Goal: Find specific page/section: Find specific page/section

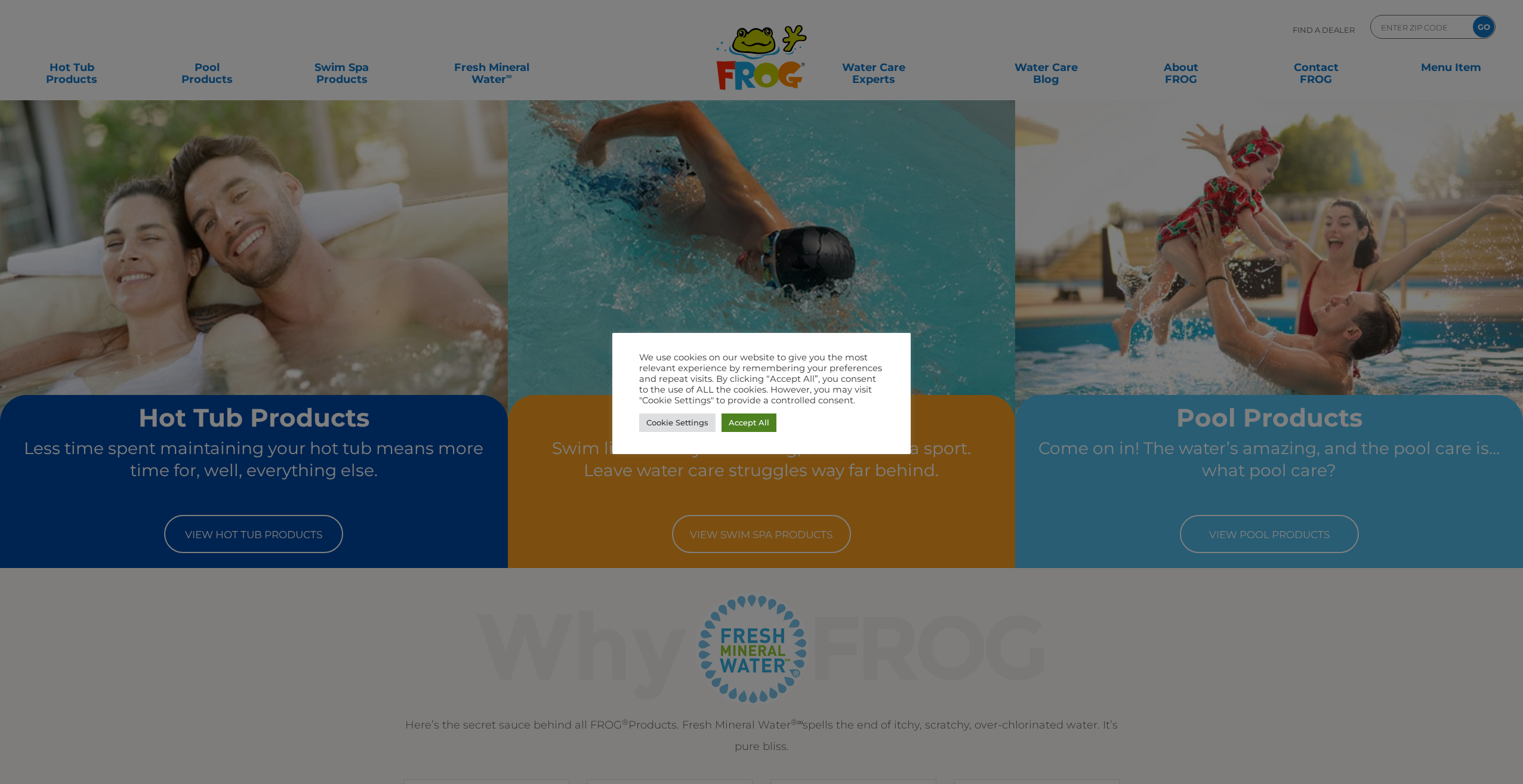
click at [748, 419] on link "Accept All" at bounding box center [750, 423] width 55 height 19
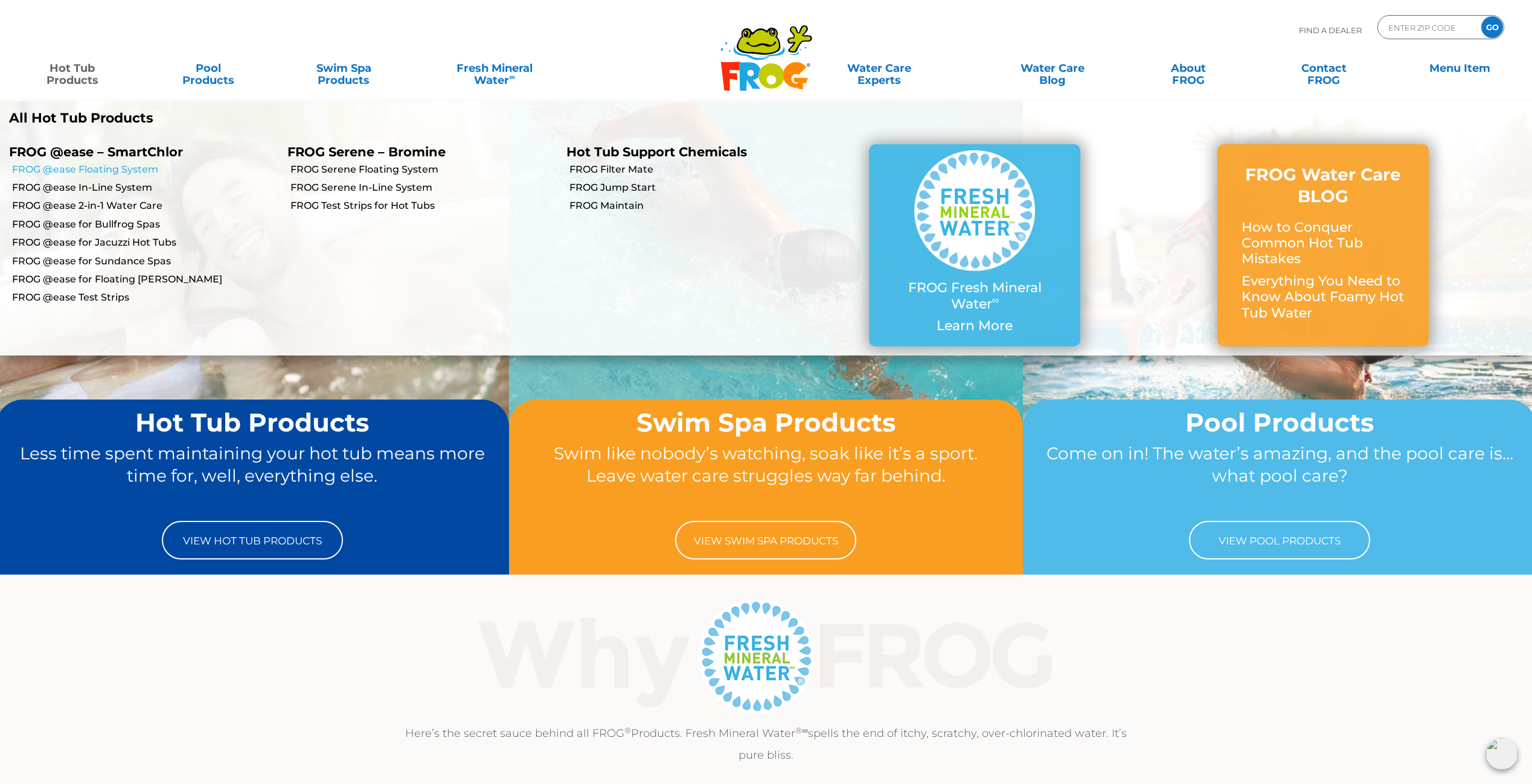
click at [33, 167] on link "FROG @ease Floating System" at bounding box center [145, 169] width 267 height 13
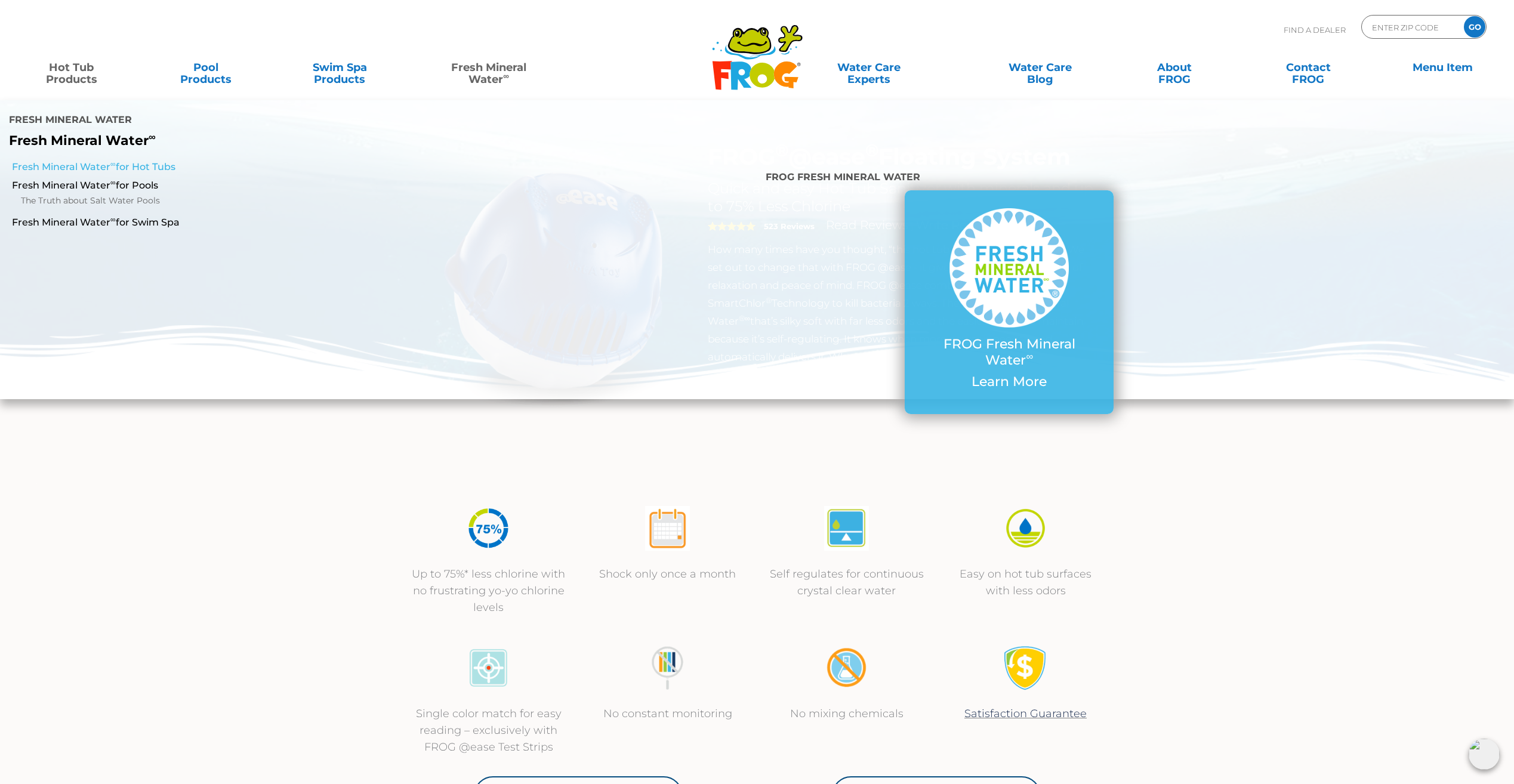
click at [67, 161] on link "Fresh Mineral Water ∞ for Hot Tubs" at bounding box center [258, 167] width 493 height 13
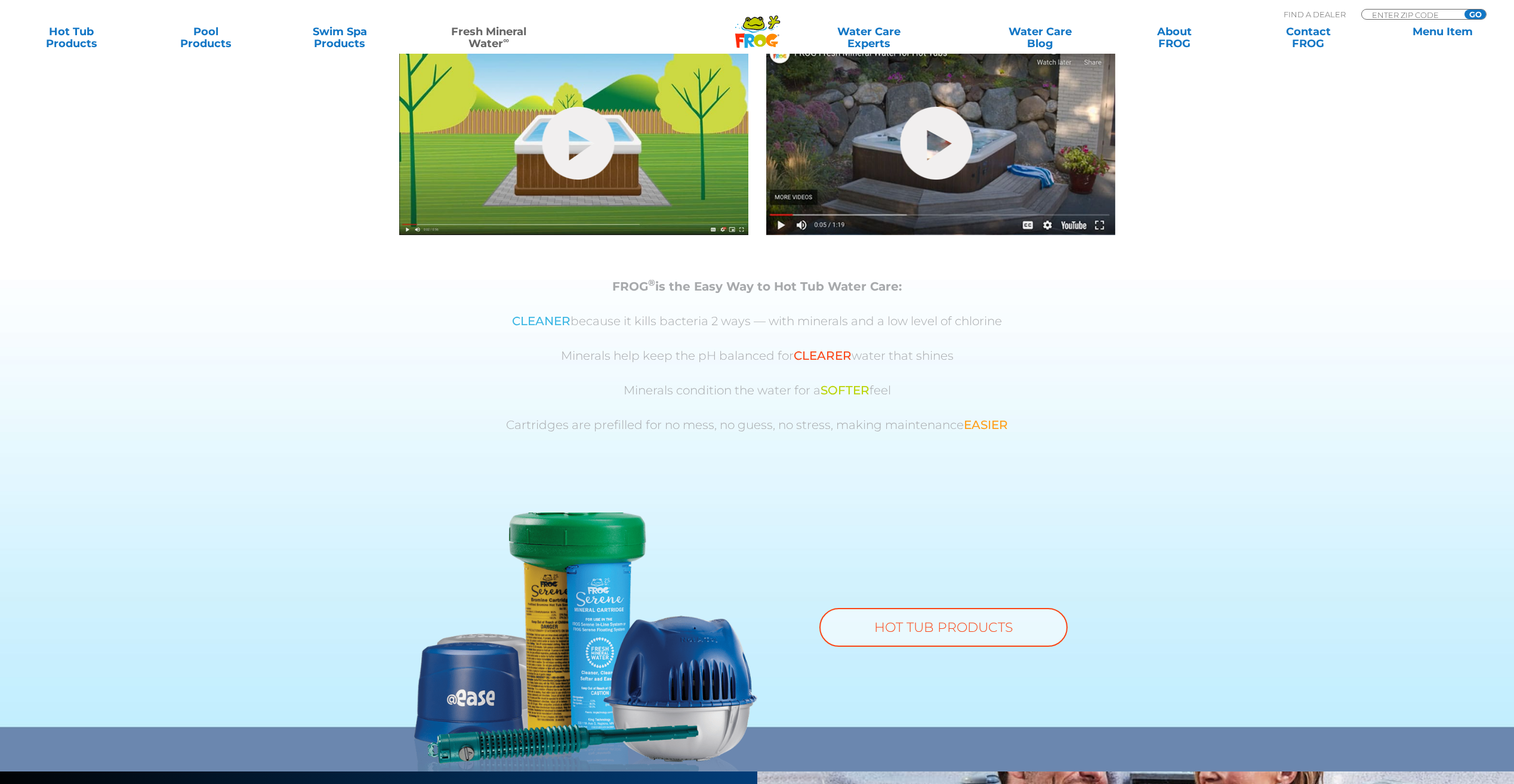
scroll to position [657, 0]
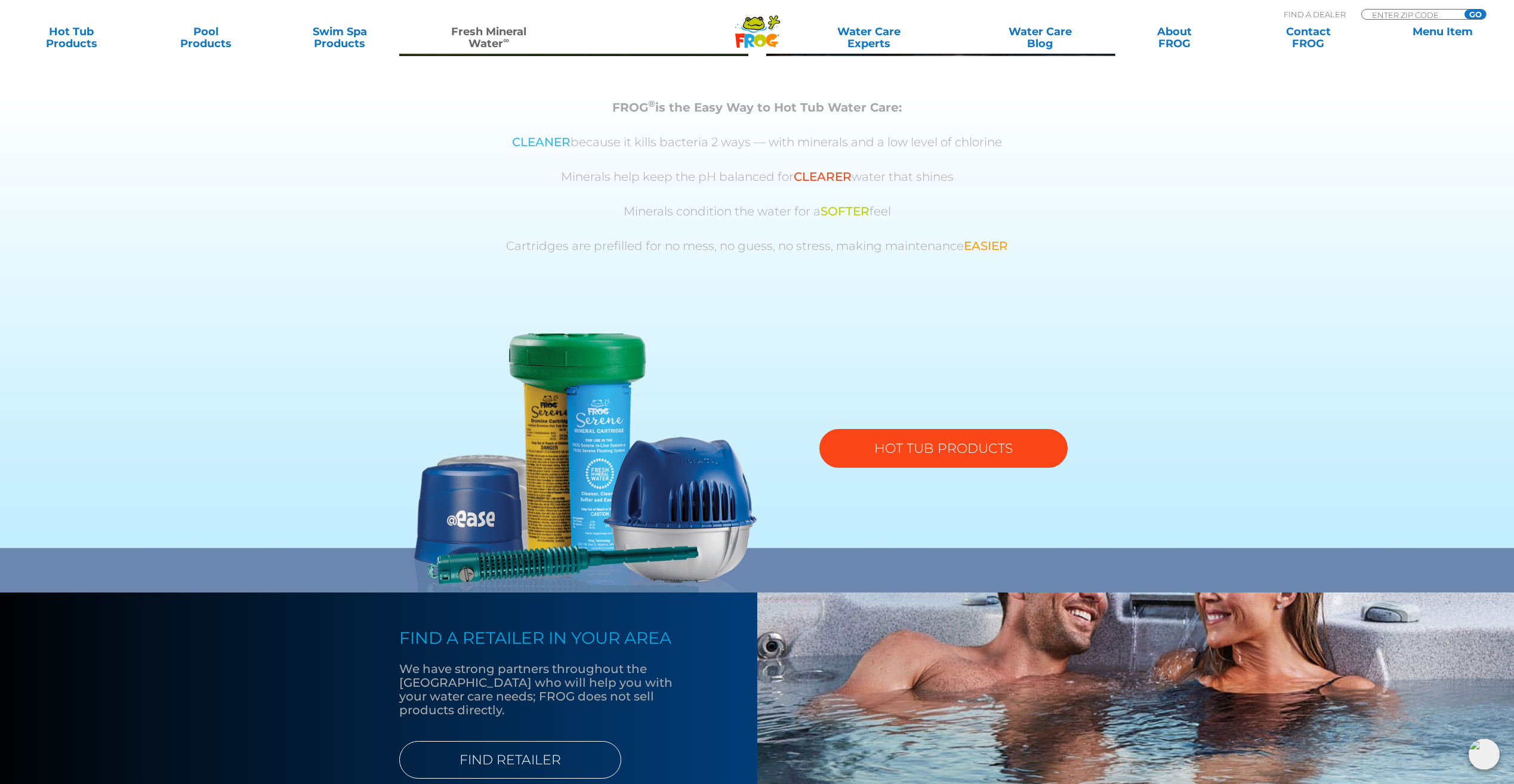
click at [892, 447] on link "HOT TUB PRODUCTS" at bounding box center [943, 448] width 248 height 39
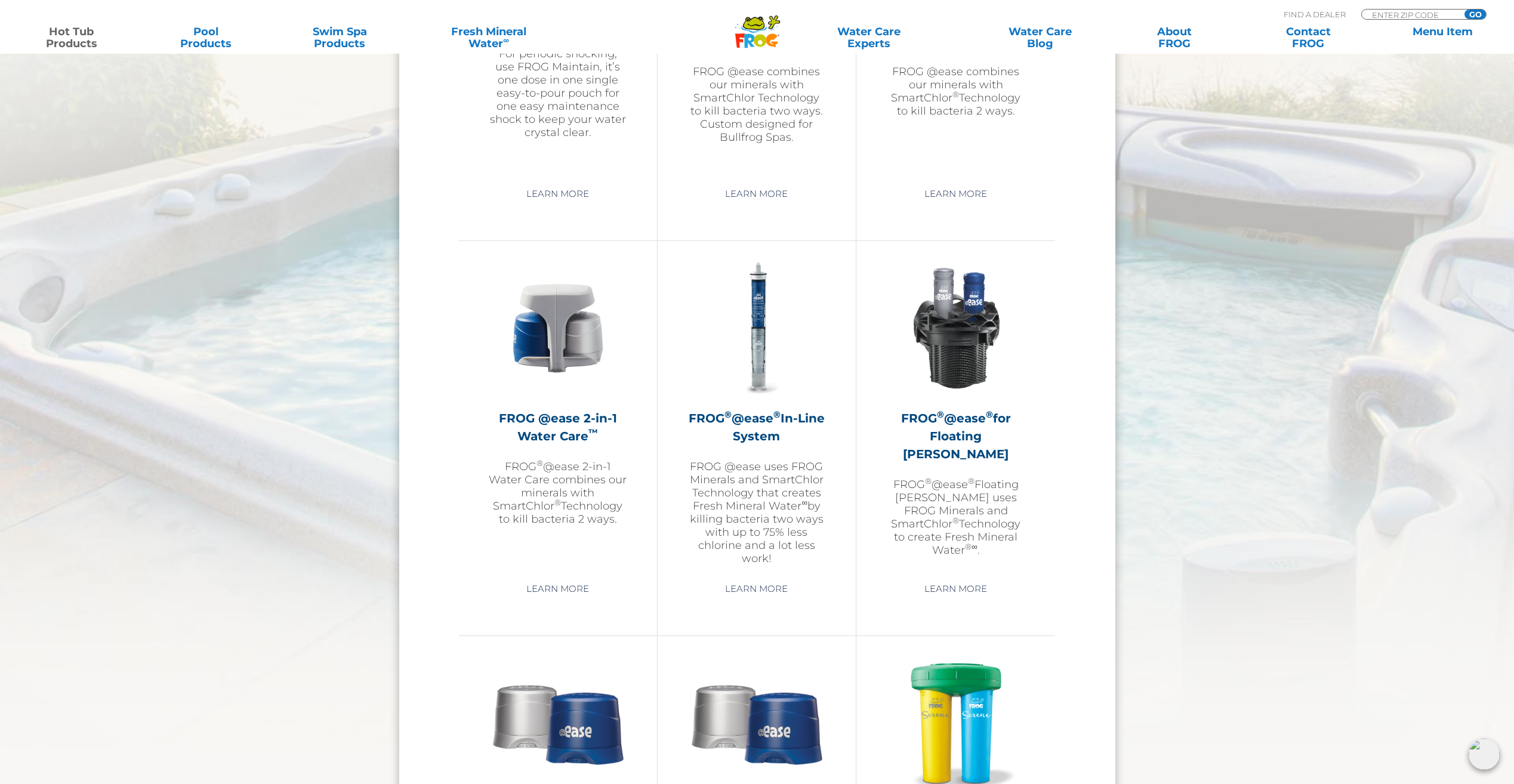
scroll to position [1253, 0]
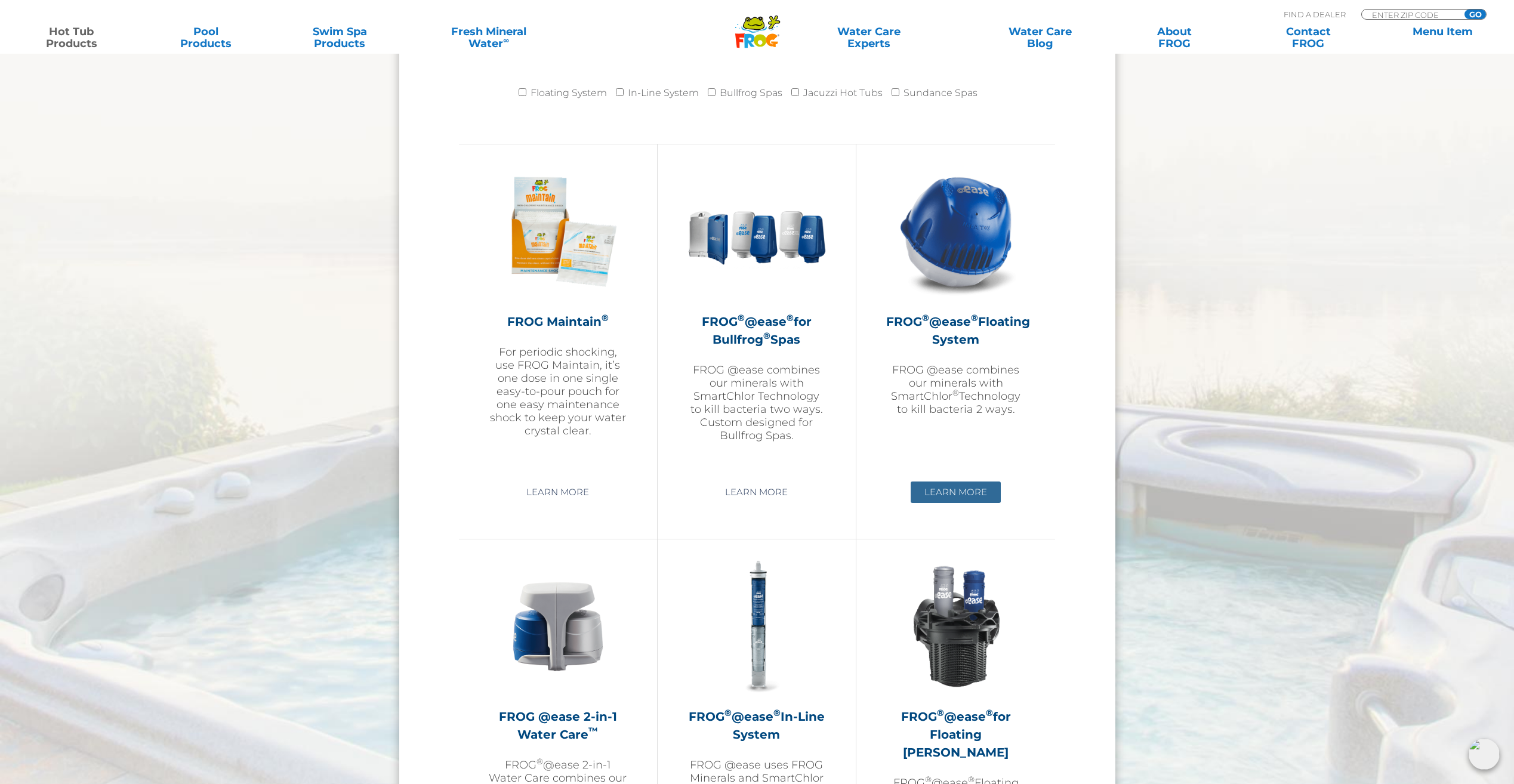
click at [957, 490] on link "Learn More" at bounding box center [955, 493] width 90 height 22
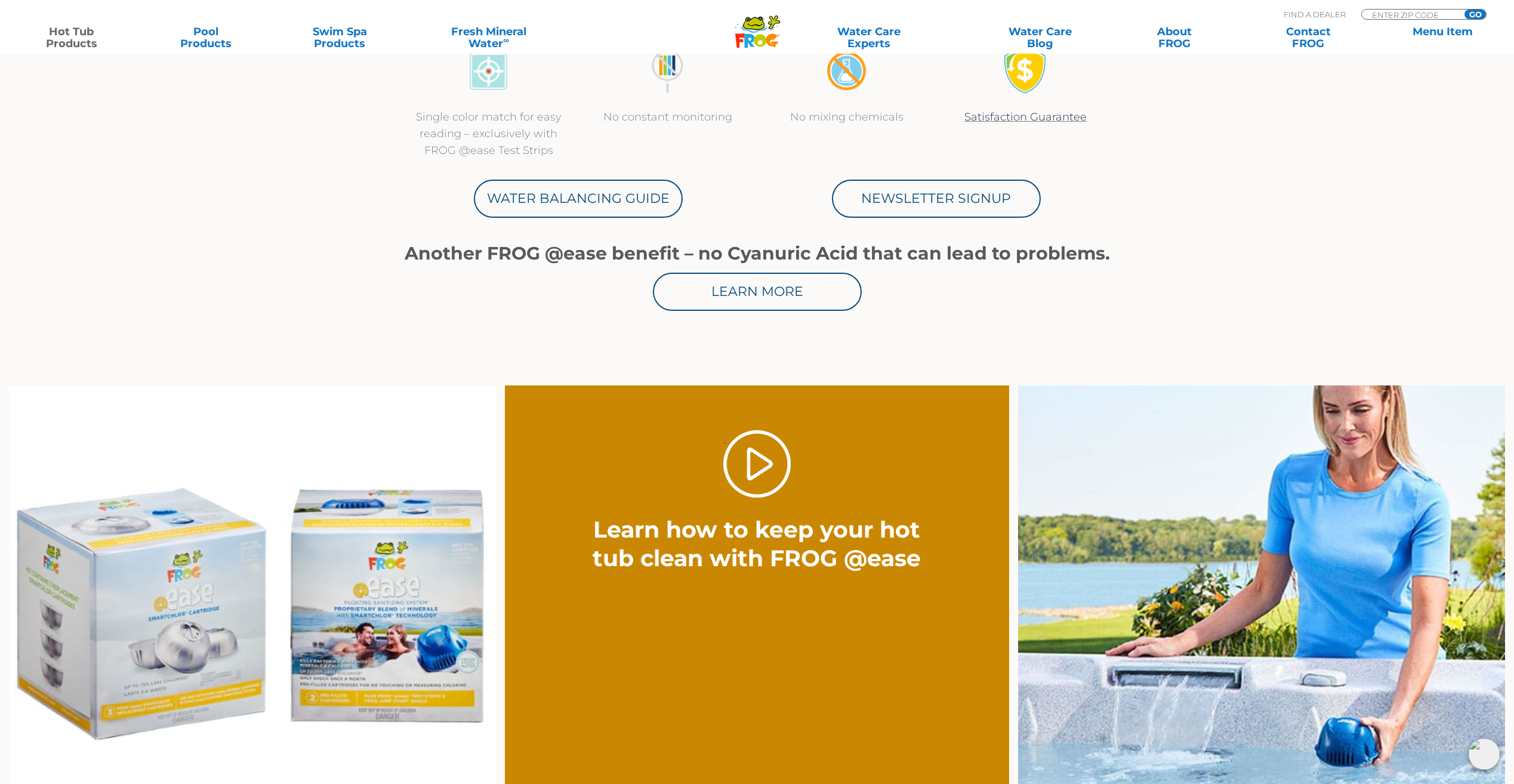
scroll to position [835, 0]
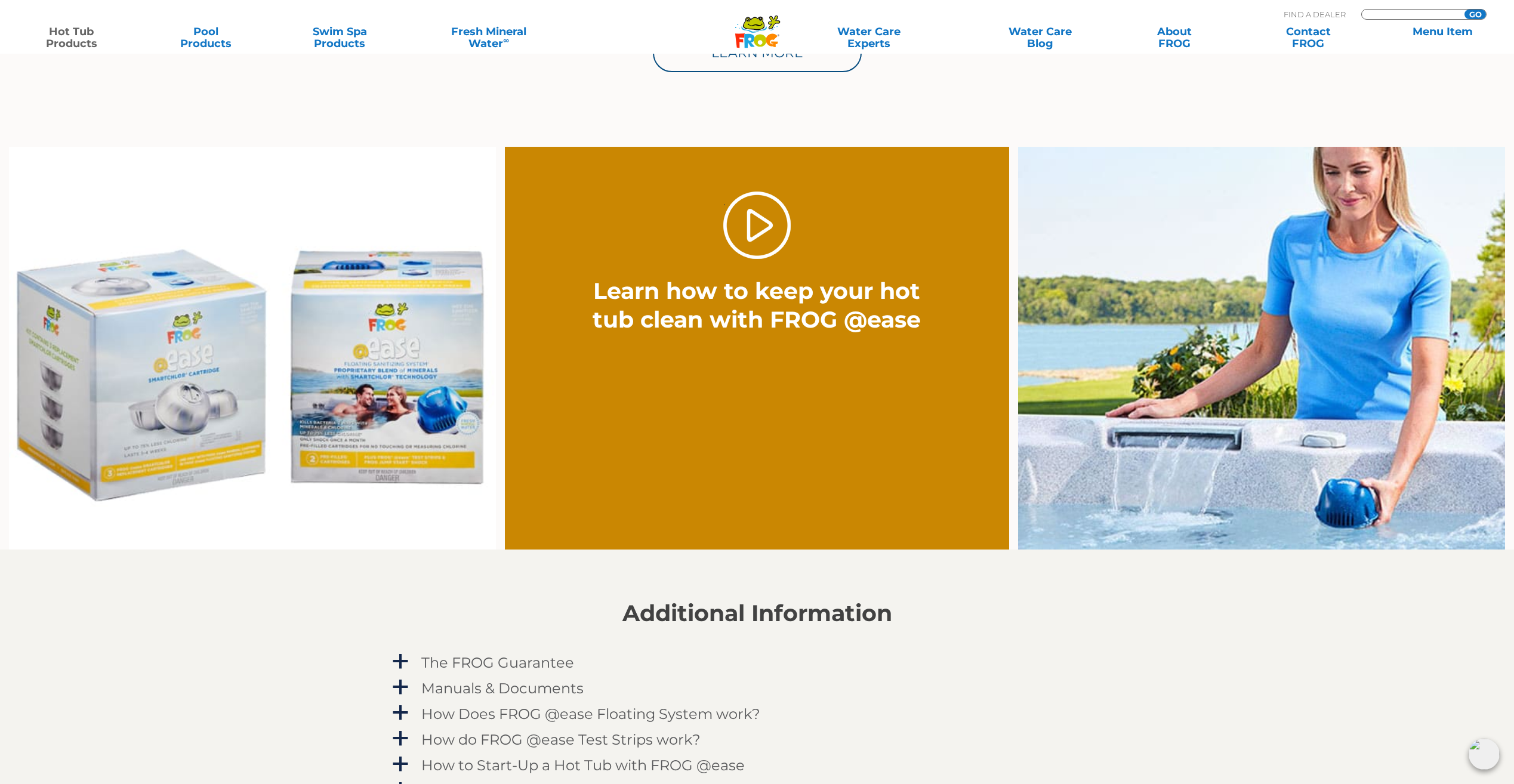
click at [1391, 16] on input "Zip Code Form" at bounding box center [1411, 15] width 81 height 10
type input "95682"
click at [1475, 10] on input "GO" at bounding box center [1475, 15] width 22 height 10
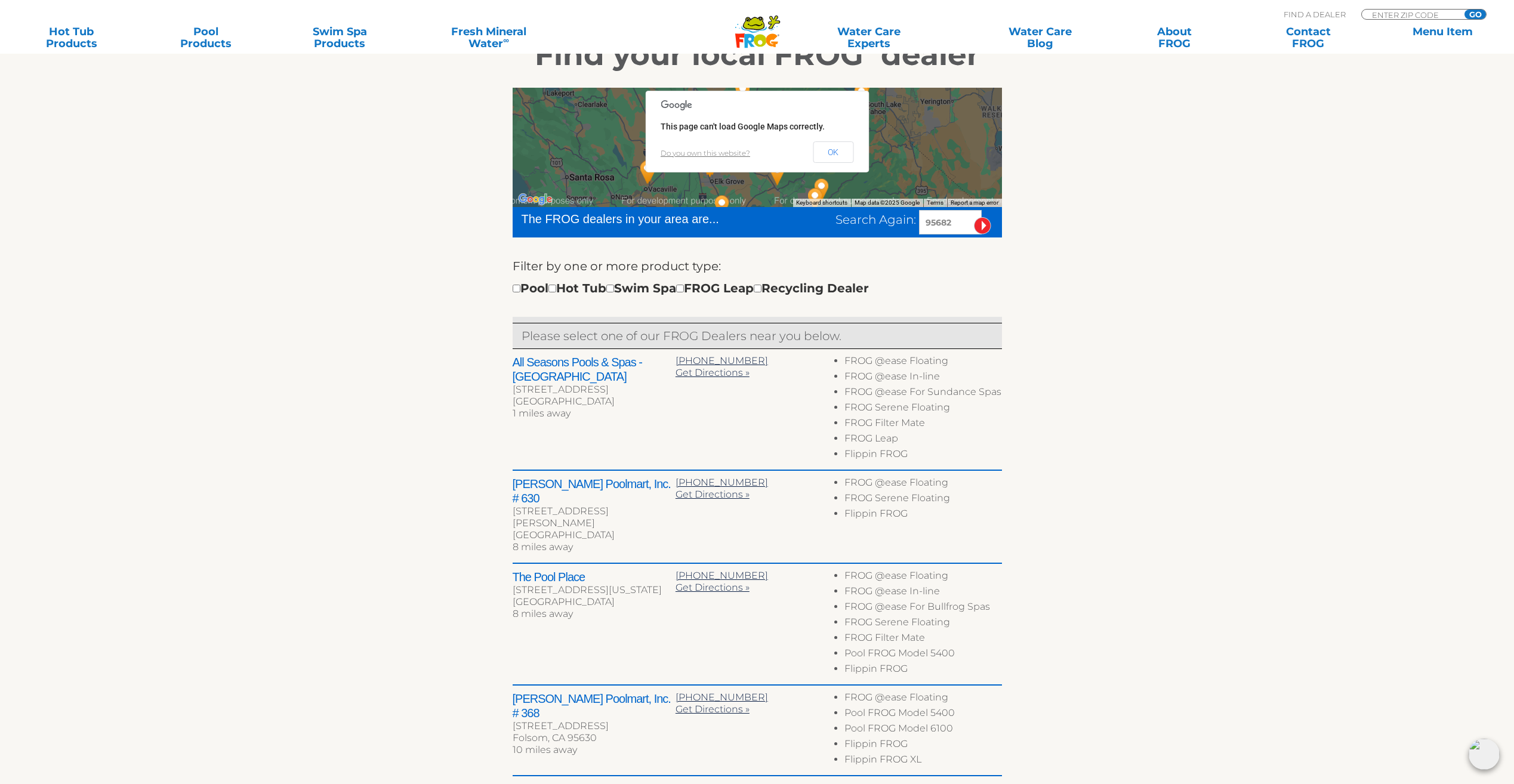
scroll to position [179, 0]
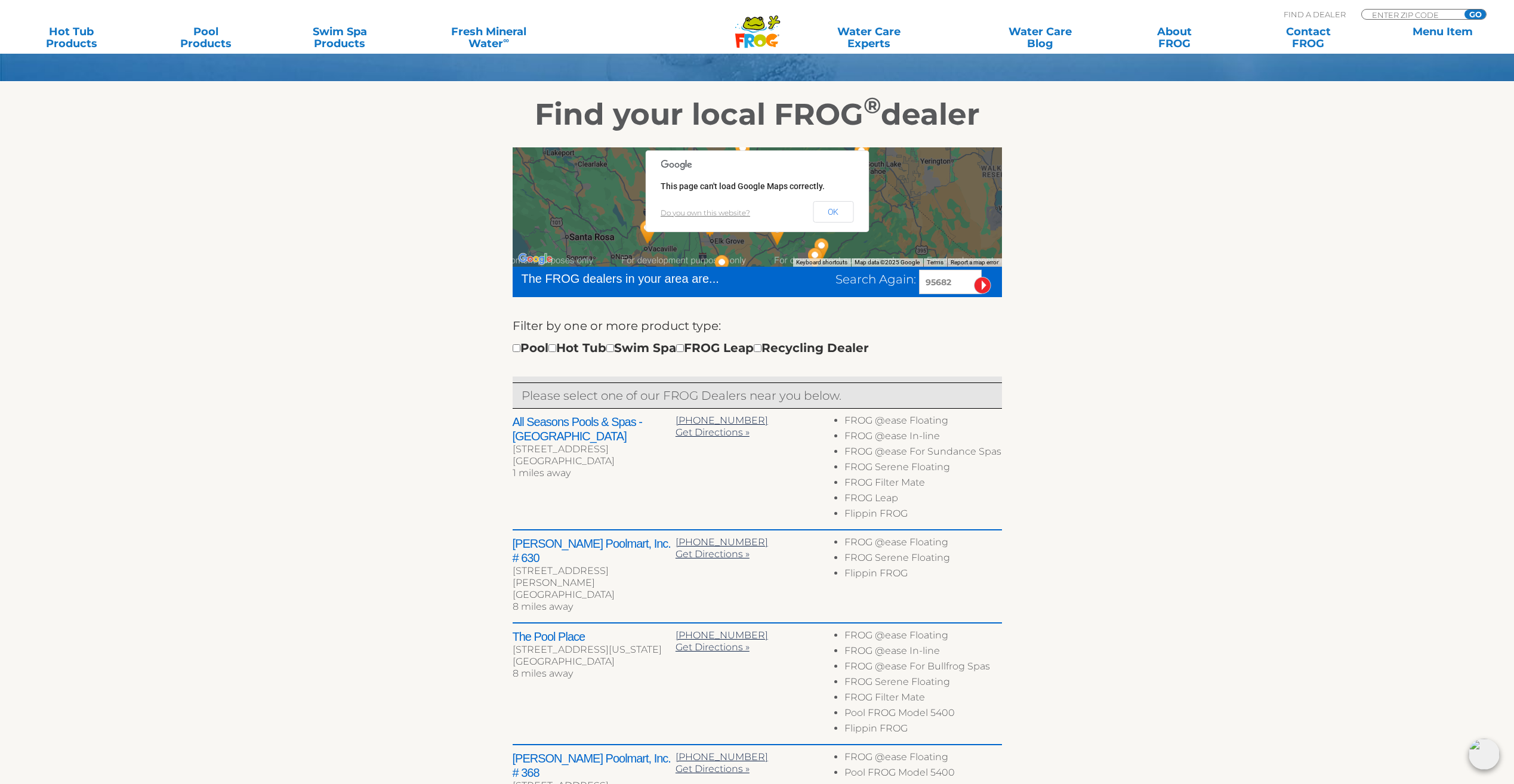
click at [844, 216] on button "OK" at bounding box center [833, 212] width 40 height 22
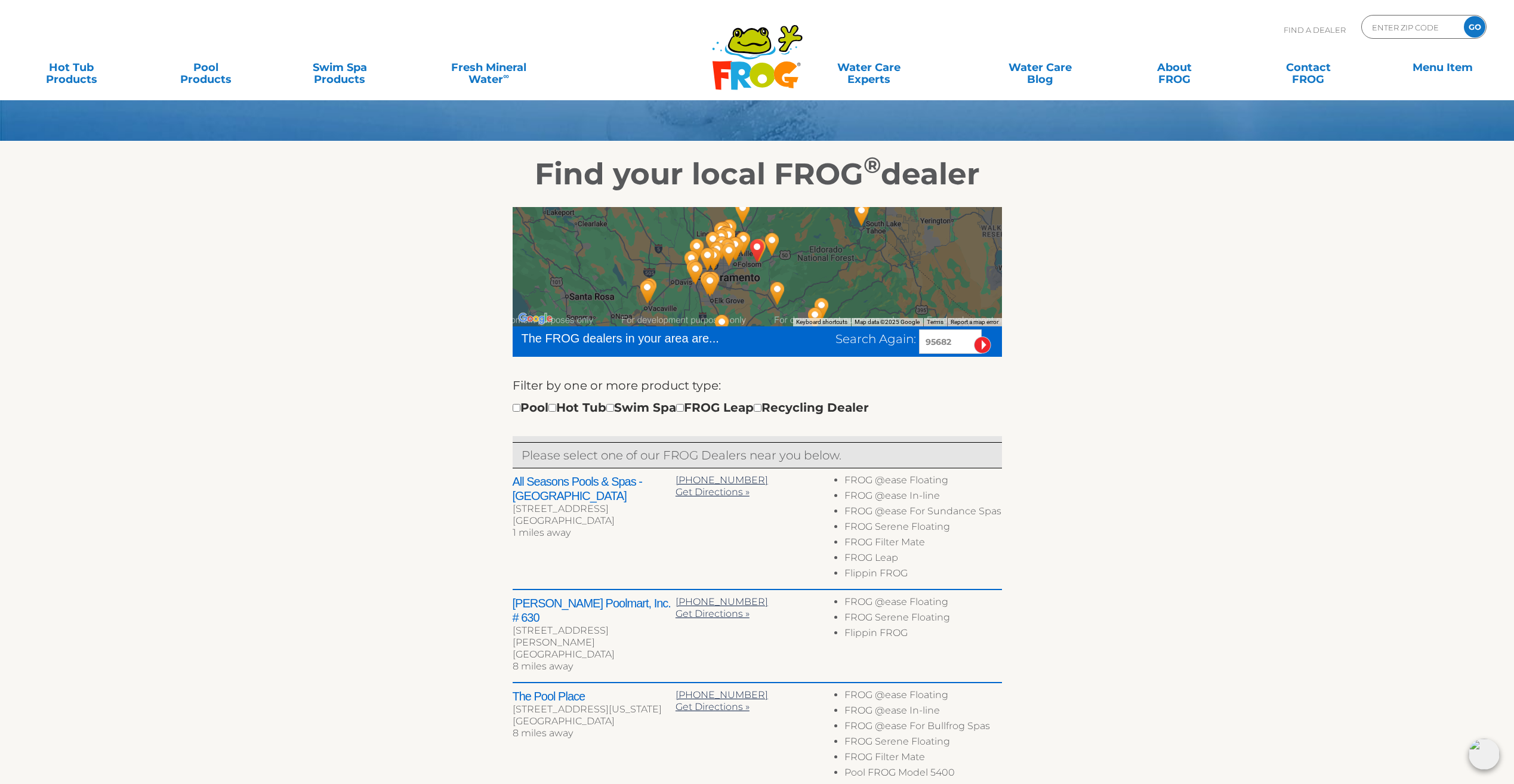
scroll to position [0, 0]
